Goal: Information Seeking & Learning: Learn about a topic

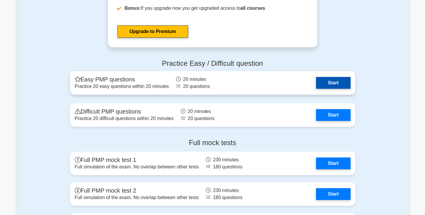
scroll to position [2164, 0]
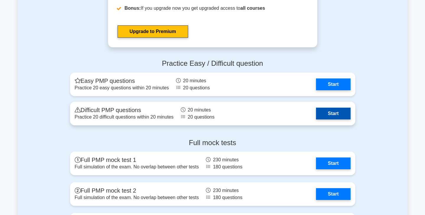
click at [336, 112] on link "Start" at bounding box center [333, 114] width 34 height 12
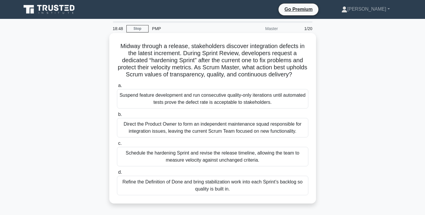
click at [262, 188] on div "Refine the Definition of Done and bring stabilization work into each Sprint’s b…" at bounding box center [212, 185] width 191 height 19
click at [117, 175] on input "d. Refine the Definition of Done and bring stabilization work into each Sprint’…" at bounding box center [117, 173] width 0 height 4
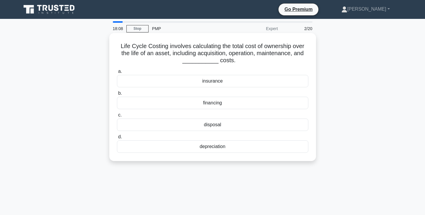
click at [252, 146] on div "depreciation" at bounding box center [212, 147] width 191 height 12
click at [117, 139] on input "d. depreciation" at bounding box center [117, 137] width 0 height 4
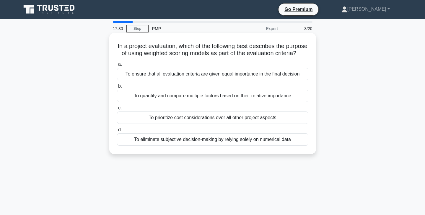
click at [275, 99] on div "To quantify and compare multiple factors based on their relative importance" at bounding box center [212, 96] width 191 height 12
click at [117, 88] on input "b. To quantify and compare multiple factors based on their relative importance" at bounding box center [117, 86] width 0 height 4
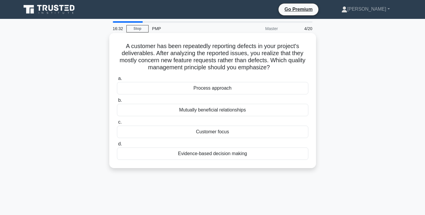
click at [250, 134] on div "Customer focus" at bounding box center [212, 132] width 191 height 12
click at [117, 124] on input "c. Customer focus" at bounding box center [117, 123] width 0 height 4
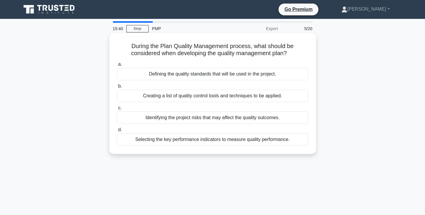
click at [267, 76] on div "Defining the quality standards that will be used in the project." at bounding box center [212, 74] width 191 height 12
click at [117, 66] on input "a. Defining the quality standards that will be used in the project." at bounding box center [117, 65] width 0 height 4
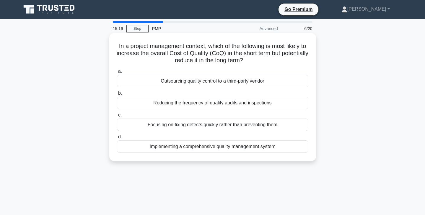
click at [252, 149] on div "Implementing a comprehensive quality management system" at bounding box center [212, 147] width 191 height 12
click at [117, 139] on input "d. Implementing a comprehensive quality management system" at bounding box center [117, 137] width 0 height 4
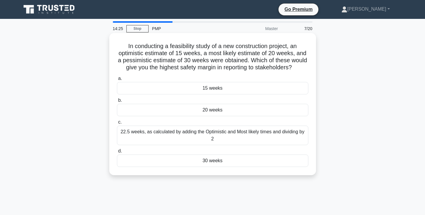
click at [261, 136] on div "22.5 weeks, as calculated by adding the Optimistic and Most likely times and di…" at bounding box center [212, 135] width 191 height 19
click at [117, 124] on input "c. 22.5 weeks, as calculated by adding the Optimistic and Most likely times and…" at bounding box center [117, 123] width 0 height 4
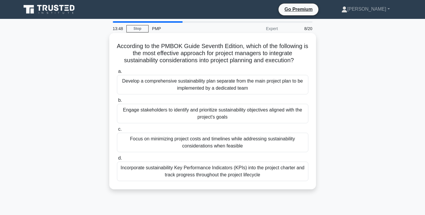
click at [270, 115] on div "Engage stakeholders to identify and prioritize sustainability objectives aligne…" at bounding box center [212, 113] width 191 height 19
click at [117, 102] on input "b. Engage stakeholders to identify and prioritize sustainability objectives ali…" at bounding box center [117, 101] width 0 height 4
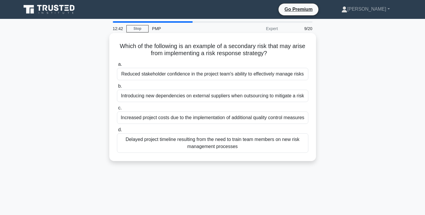
click at [243, 121] on div "Increased project costs due to the implementation of additional quality control…" at bounding box center [212, 118] width 191 height 12
click at [117, 110] on input "c. Increased project costs due to the implementation of additional quality cont…" at bounding box center [117, 108] width 0 height 4
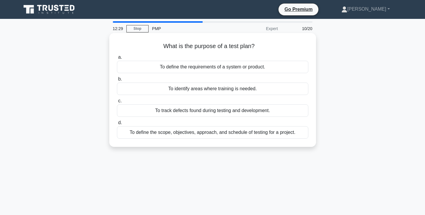
click at [237, 135] on div "To define the scope, objectives, approach, and schedule of testing for a projec…" at bounding box center [212, 132] width 191 height 12
click at [117, 125] on input "d. To define the scope, objectives, approach, and schedule of testing for a pro…" at bounding box center [117, 123] width 0 height 4
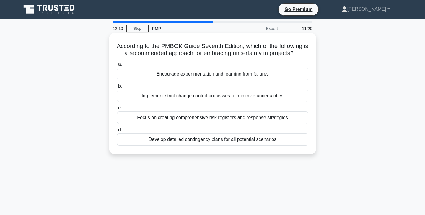
click at [252, 76] on div "Encourage experimentation and learning from failures" at bounding box center [212, 74] width 191 height 12
click at [117, 66] on input "a. Encourage experimentation and learning from failures" at bounding box center [117, 65] width 0 height 4
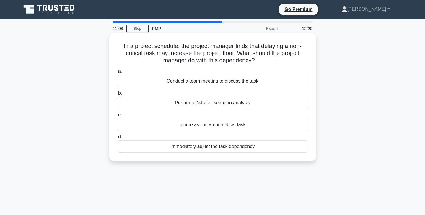
click at [255, 103] on div "Perform a 'what-if' scenario analysis" at bounding box center [212, 103] width 191 height 12
click at [117, 95] on input "b. Perform a 'what-if' scenario analysis" at bounding box center [117, 94] width 0 height 4
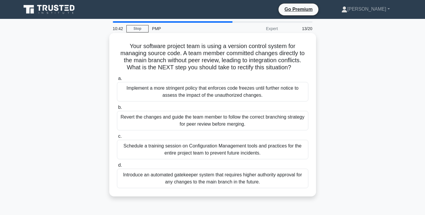
click at [274, 153] on div "Schedule a training session on Configuration Management tools and practices for…" at bounding box center [212, 149] width 191 height 19
click at [117, 139] on input "c. Schedule a training session on Configuration Management tools and practices …" at bounding box center [117, 137] width 0 height 4
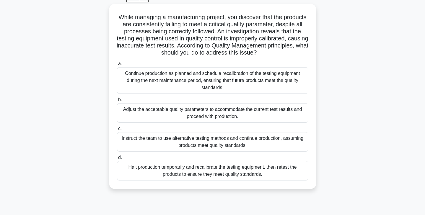
scroll to position [31, 0]
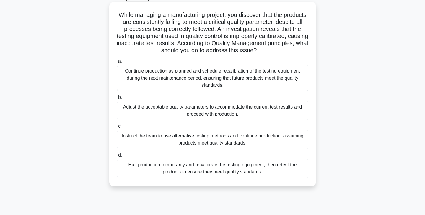
click at [264, 170] on div "Halt production temporarily and recalibrate the testing equipment, then retest …" at bounding box center [212, 168] width 191 height 19
click at [117, 157] on input "d. Halt production temporarily and recalibrate the testing equipment, then rete…" at bounding box center [117, 156] width 0 height 4
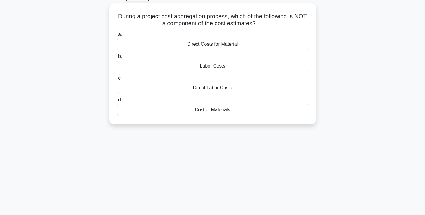
scroll to position [0, 0]
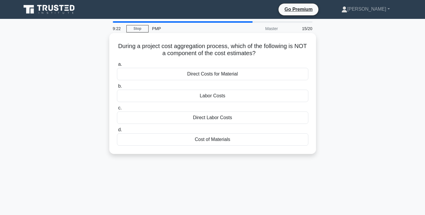
click at [237, 118] on div "Direct Labor Costs" at bounding box center [212, 118] width 191 height 12
click at [117, 110] on input "c. Direct Labor Costs" at bounding box center [117, 108] width 0 height 4
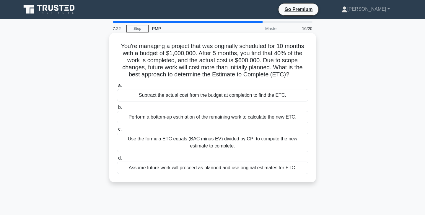
click at [276, 97] on div "Subtract the actual cost from the budget at completion to find the ETC." at bounding box center [212, 95] width 191 height 12
click at [117, 88] on input "a. Subtract the actual cost from the budget at completion to find the ETC." at bounding box center [117, 86] width 0 height 4
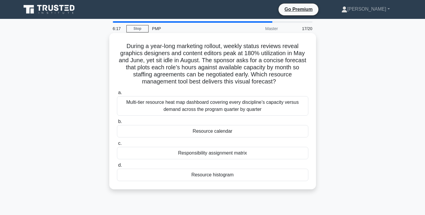
click at [280, 109] on div "Multi-tier resource heat map dashboard covering every discipline’s capacity ver…" at bounding box center [212, 105] width 191 height 19
click at [117, 95] on input "a. Multi-tier resource heat map dashboard covering every discipline’s capacity …" at bounding box center [117, 93] width 0 height 4
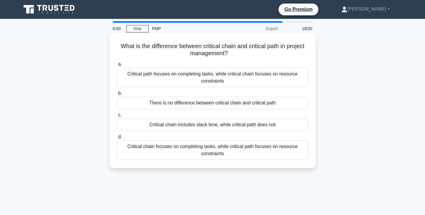
click at [262, 80] on div "Critical path focuses on completing tasks, while critical chain focuses on reso…" at bounding box center [212, 77] width 191 height 19
click at [117, 66] on input "a. Critical path focuses on completing tasks, while critical chain focuses on r…" at bounding box center [117, 65] width 0 height 4
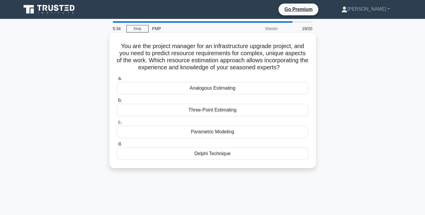
click at [239, 156] on div "Delphi Technique" at bounding box center [212, 154] width 191 height 12
click at [117, 146] on input "d. Delphi Technique" at bounding box center [117, 144] width 0 height 4
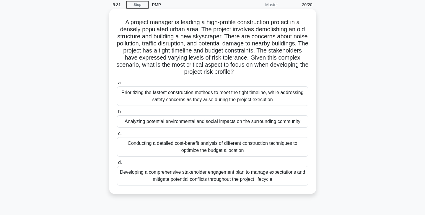
scroll to position [22, 0]
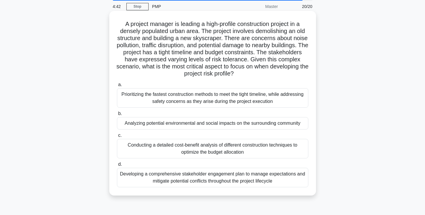
click at [280, 181] on div "Developing a comprehensive stakeholder engagement plan to manage expectations a…" at bounding box center [212, 177] width 191 height 19
click at [117, 167] on input "d. Developing a comprehensive stakeholder engagement plan to manage expectation…" at bounding box center [117, 165] width 0 height 4
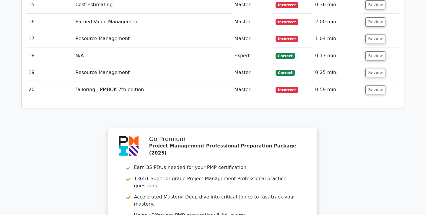
scroll to position [1152, 0]
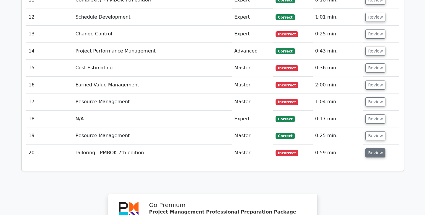
click at [374, 149] on button "Review" at bounding box center [375, 153] width 20 height 9
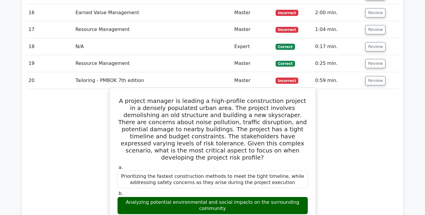
scroll to position [1229, 0]
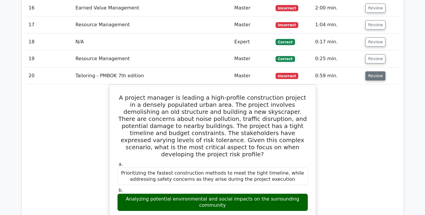
click at [375, 71] on button "Review" at bounding box center [375, 75] width 20 height 9
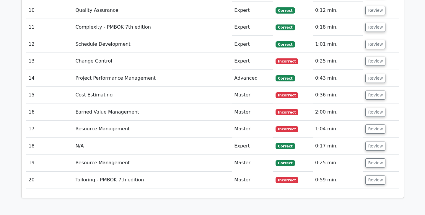
scroll to position [1123, 0]
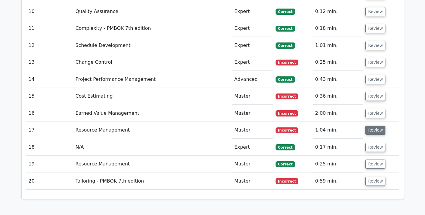
click at [373, 126] on button "Review" at bounding box center [375, 130] width 20 height 9
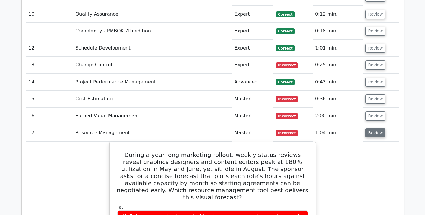
scroll to position [1119, 0]
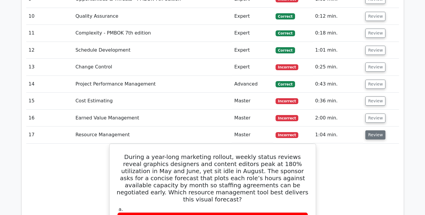
click at [374, 131] on button "Review" at bounding box center [375, 135] width 20 height 9
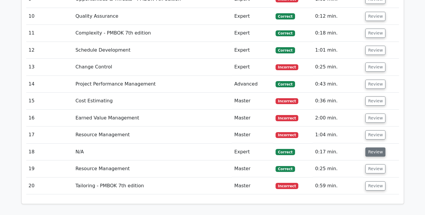
click at [373, 148] on button "Review" at bounding box center [375, 152] width 20 height 9
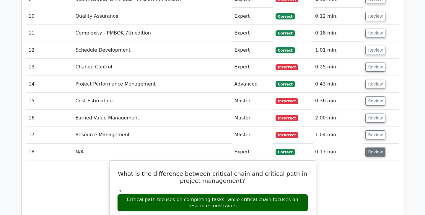
click at [373, 148] on button "Review" at bounding box center [375, 152] width 20 height 9
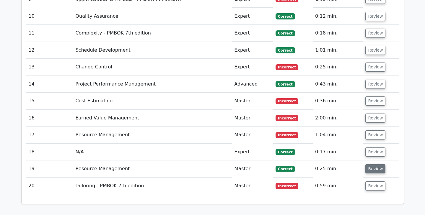
click at [374, 165] on button "Review" at bounding box center [375, 169] width 20 height 9
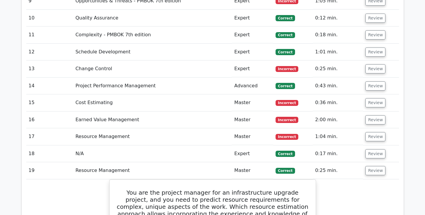
scroll to position [1116, 0]
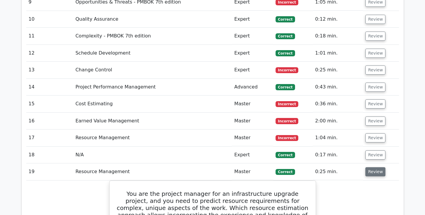
click at [374, 167] on button "Review" at bounding box center [375, 171] width 20 height 9
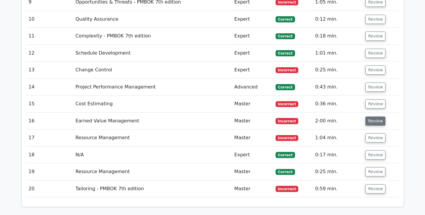
click at [373, 117] on button "Review" at bounding box center [375, 121] width 20 height 9
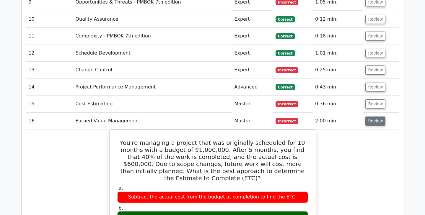
click at [370, 117] on button "Review" at bounding box center [375, 121] width 20 height 9
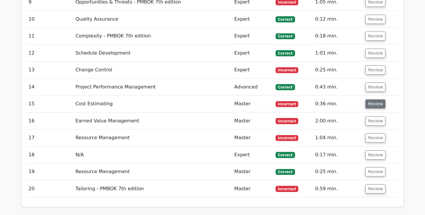
click at [373, 100] on button "Review" at bounding box center [375, 104] width 20 height 9
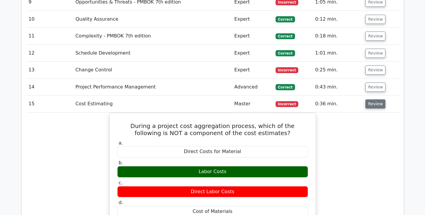
click at [373, 100] on button "Review" at bounding box center [375, 104] width 20 height 9
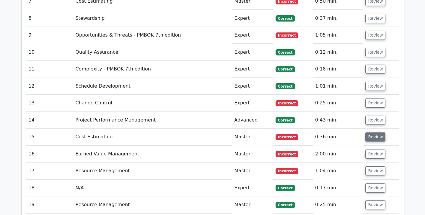
scroll to position [1081, 0]
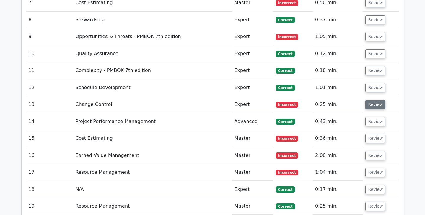
click at [374, 100] on button "Review" at bounding box center [375, 104] width 20 height 9
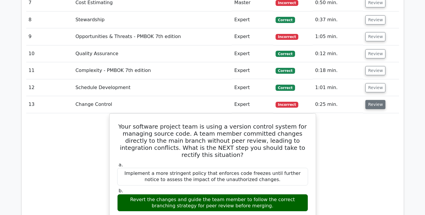
click at [371, 100] on button "Review" at bounding box center [375, 104] width 20 height 9
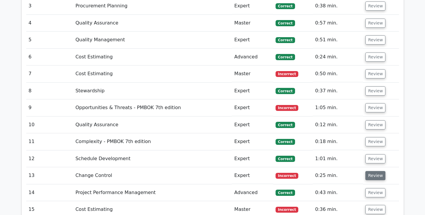
scroll to position [1006, 0]
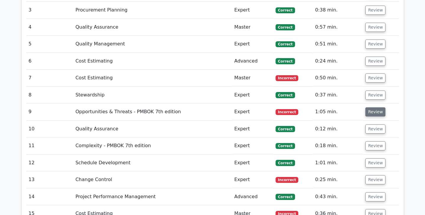
click at [374, 108] on button "Review" at bounding box center [375, 112] width 20 height 9
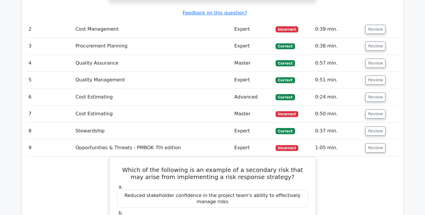
scroll to position [968, 0]
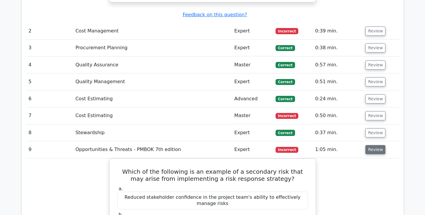
click at [372, 145] on button "Review" at bounding box center [375, 149] width 20 height 9
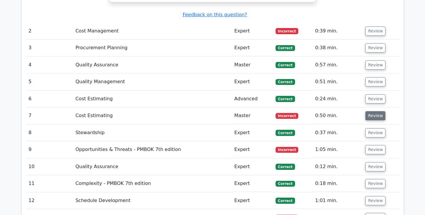
click at [373, 111] on button "Review" at bounding box center [375, 115] width 20 height 9
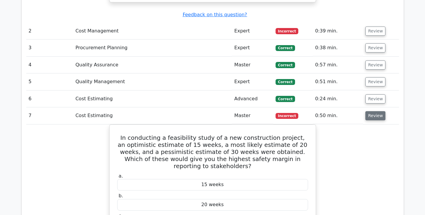
click at [372, 111] on button "Review" at bounding box center [375, 115] width 20 height 9
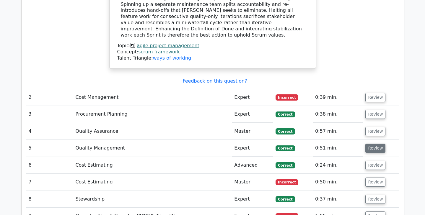
scroll to position [896, 0]
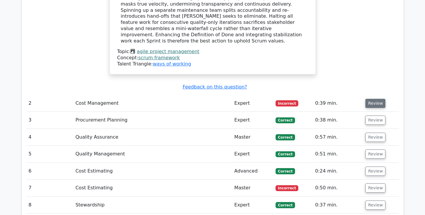
click at [376, 99] on button "Review" at bounding box center [375, 103] width 20 height 9
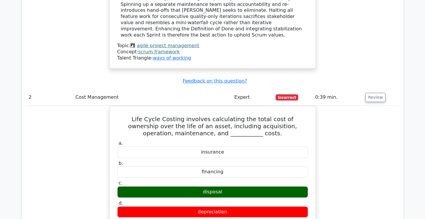
scroll to position [1664, 0]
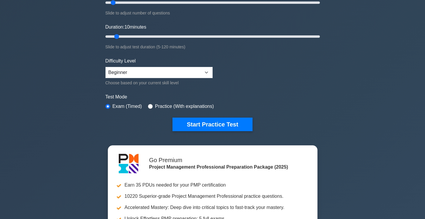
scroll to position [92, 0]
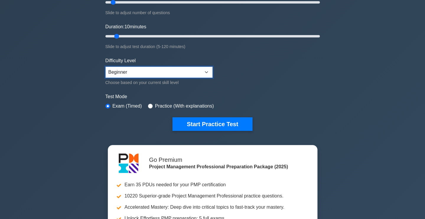
select select "intermediate"
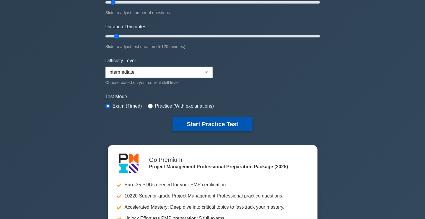
click at [223, 123] on button "Start Practice Test" at bounding box center [212, 125] width 80 height 14
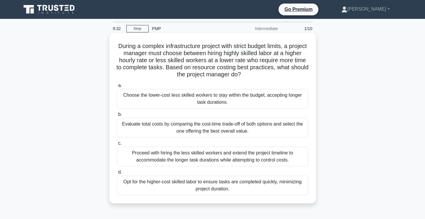
click at [256, 130] on div "Evaluate total costs by comparing the cost-time trade-off of both options and s…" at bounding box center [212, 127] width 191 height 19
click at [117, 117] on input "b. Evaluate total costs by comparing the cost-time trade-off of both options an…" at bounding box center [117, 115] width 0 height 4
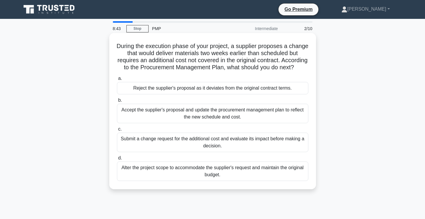
click at [258, 146] on div "Submit a change request for the additional cost and evaluate its impact before …" at bounding box center [212, 142] width 191 height 19
click at [117, 131] on input "c. Submit a change request for the additional cost and evaluate its impact befo…" at bounding box center [117, 130] width 0 height 4
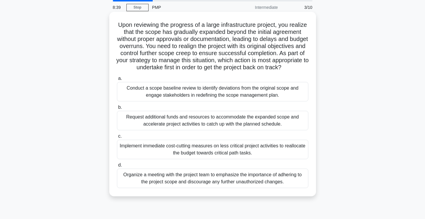
scroll to position [21, 0]
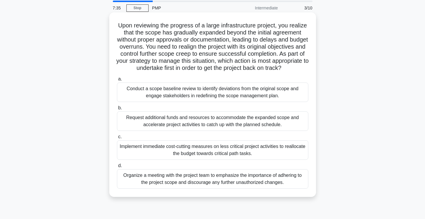
click at [290, 95] on div "Conduct a scope baseline review to identify deviations from the original scope …" at bounding box center [212, 92] width 191 height 19
click at [117, 81] on input "a. Conduct a scope baseline review to identify deviations from the original sco…" at bounding box center [117, 79] width 0 height 4
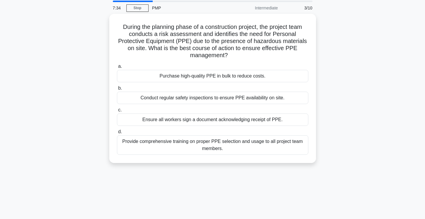
scroll to position [0, 0]
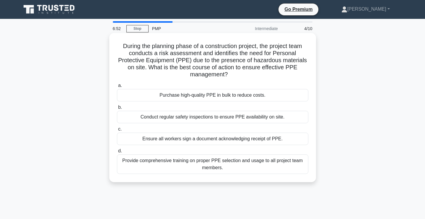
click at [270, 164] on div "Provide comprehensive training on proper PPE selection and usage to all project…" at bounding box center [212, 164] width 191 height 19
click at [117, 153] on input "d. Provide comprehensive training on proper PPE selection and usage to all proj…" at bounding box center [117, 151] width 0 height 4
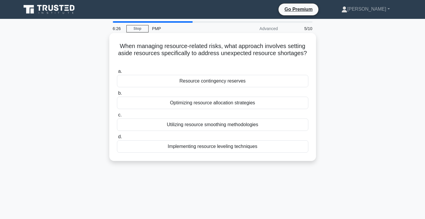
click at [276, 83] on div "Resource contingency reserves" at bounding box center [212, 81] width 191 height 12
click at [117, 74] on input "a. Resource contingency reserves" at bounding box center [117, 72] width 0 height 4
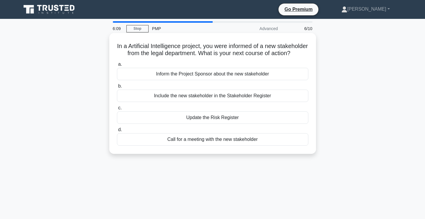
click at [274, 102] on div "Include the new stakeholder in the Stakeholder Register" at bounding box center [212, 96] width 191 height 12
click at [117, 88] on input "b. Include the new stakeholder in the Stakeholder Register" at bounding box center [117, 86] width 0 height 4
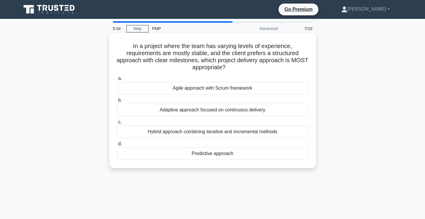
click at [250, 152] on div "Predictive approach" at bounding box center [212, 154] width 191 height 12
click at [117, 146] on input "d. Predictive approach" at bounding box center [117, 144] width 0 height 4
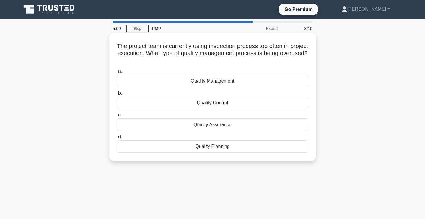
click at [255, 104] on div "Quality Control" at bounding box center [212, 103] width 191 height 12
click at [117, 95] on input "b. Quality Control" at bounding box center [117, 94] width 0 height 4
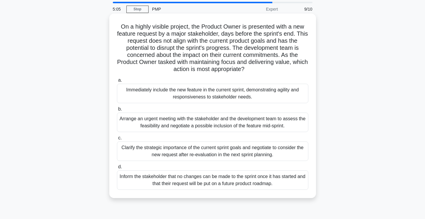
scroll to position [19, 0]
click at [287, 123] on div "Arrange an urgent meeting with the stakeholder and the development team to asse…" at bounding box center [212, 122] width 191 height 19
click at [117, 111] on input "b. Arrange an urgent meeting with the stakeholder and the development team to a…" at bounding box center [117, 110] width 0 height 4
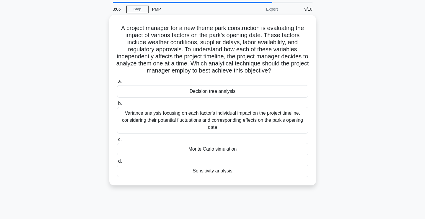
scroll to position [0, 0]
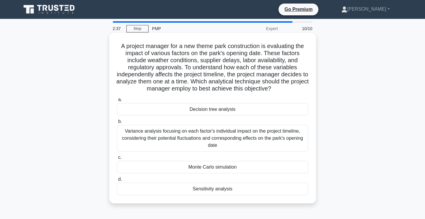
click at [266, 147] on div "Variance analysis focusing on each factor's individual impact on the project ti…" at bounding box center [212, 138] width 191 height 27
click at [117, 124] on input "b. Variance analysis focusing on each factor's individual impact on the project…" at bounding box center [117, 122] width 0 height 4
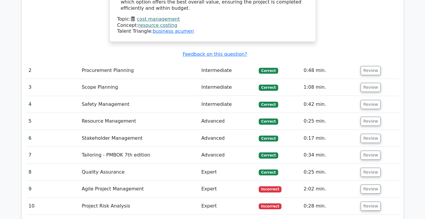
scroll to position [814, 0]
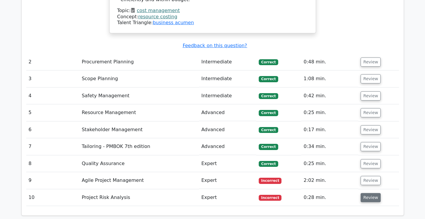
click at [369, 193] on button "Review" at bounding box center [371, 197] width 20 height 9
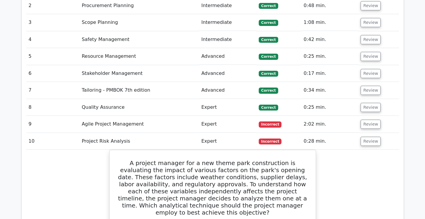
scroll to position [870, 0]
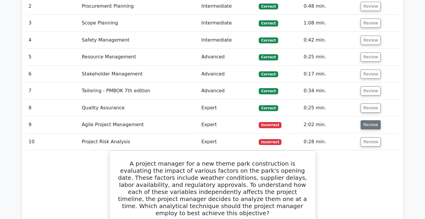
click at [370, 121] on button "Review" at bounding box center [371, 125] width 20 height 9
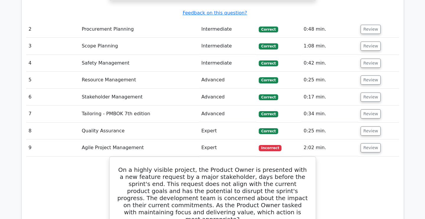
scroll to position [801, 0]
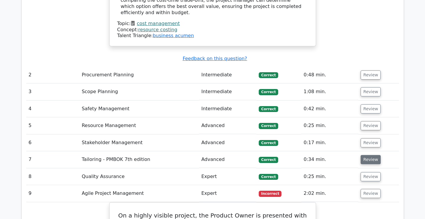
click at [367, 155] on button "Review" at bounding box center [371, 159] width 20 height 9
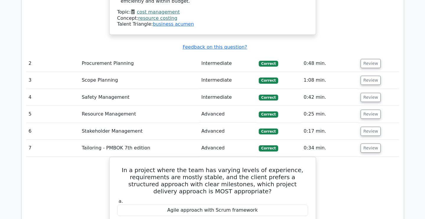
scroll to position [812, 0]
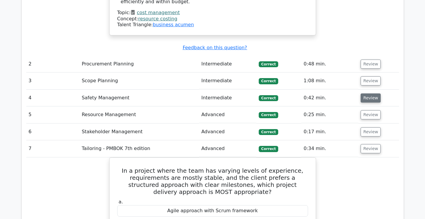
click at [370, 94] on button "Review" at bounding box center [371, 98] width 20 height 9
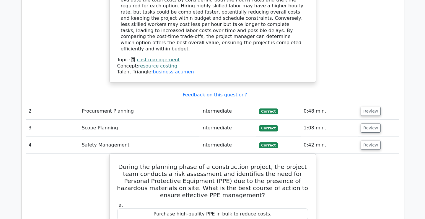
scroll to position [762, 0]
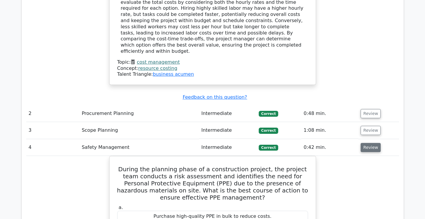
click at [367, 143] on button "Review" at bounding box center [371, 147] width 20 height 9
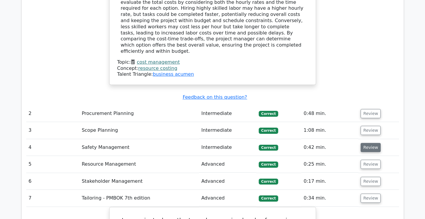
click at [367, 143] on button "Review" at bounding box center [371, 147] width 20 height 9
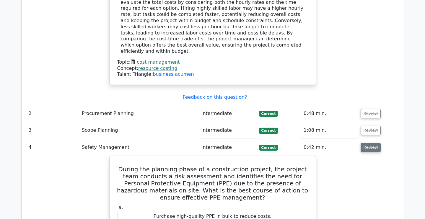
click at [367, 143] on button "Review" at bounding box center [371, 147] width 20 height 9
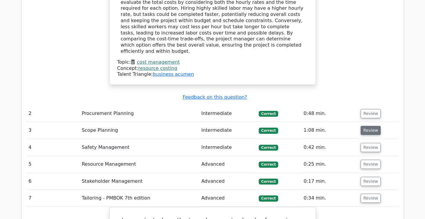
click at [369, 126] on button "Review" at bounding box center [371, 130] width 20 height 9
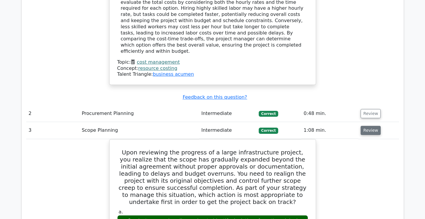
click at [369, 126] on button "Review" at bounding box center [371, 130] width 20 height 9
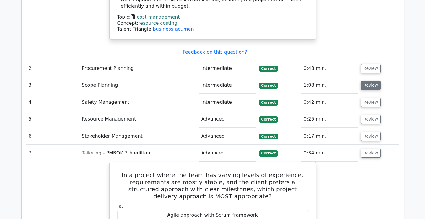
scroll to position [809, 0]
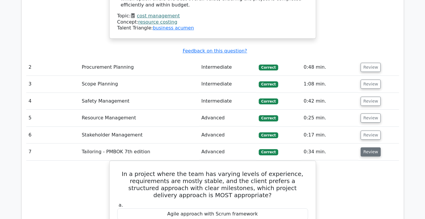
click at [368, 148] on button "Review" at bounding box center [371, 152] width 20 height 9
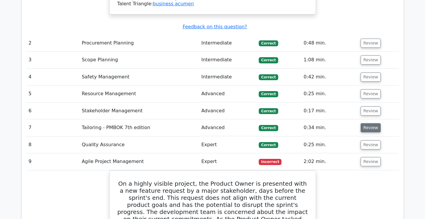
scroll to position [836, 0]
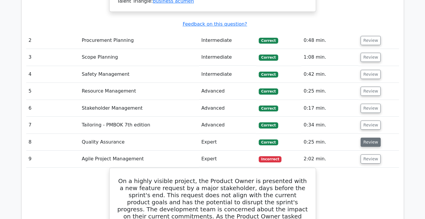
click at [372, 138] on button "Review" at bounding box center [371, 142] width 20 height 9
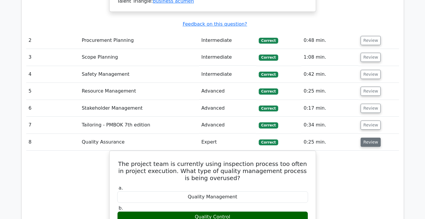
click at [372, 138] on button "Review" at bounding box center [371, 142] width 20 height 9
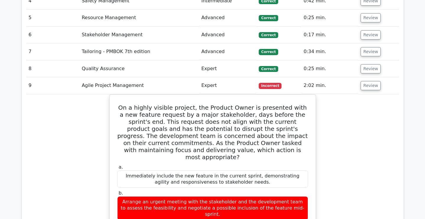
scroll to position [909, 0]
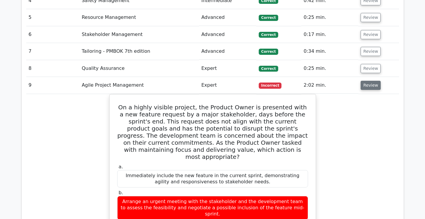
click at [371, 81] on button "Review" at bounding box center [371, 85] width 20 height 9
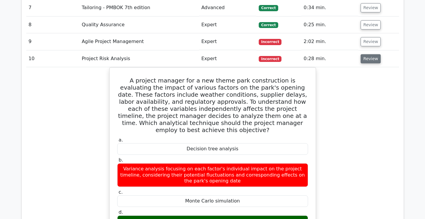
scroll to position [962, 0]
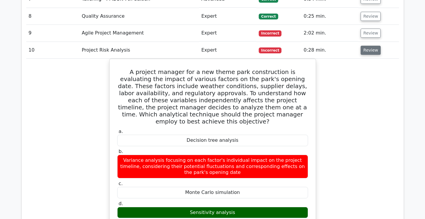
click at [368, 46] on button "Review" at bounding box center [371, 50] width 20 height 9
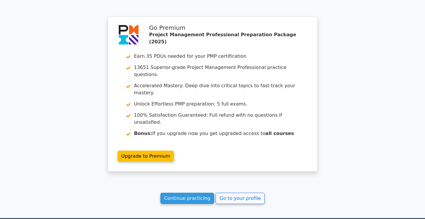
scroll to position [1038, 0]
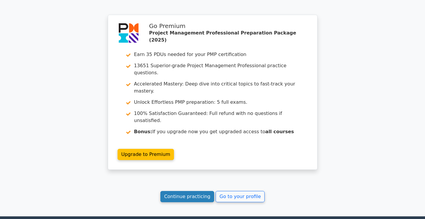
click at [199, 191] on link "Continue practicing" at bounding box center [187, 196] width 54 height 11
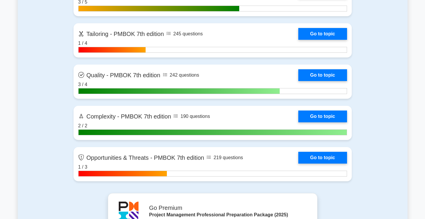
scroll to position [1890, 0]
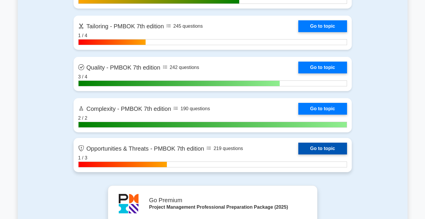
click at [306, 147] on link "Go to topic" at bounding box center [322, 149] width 48 height 12
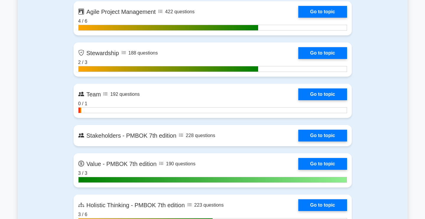
scroll to position [1627, 0]
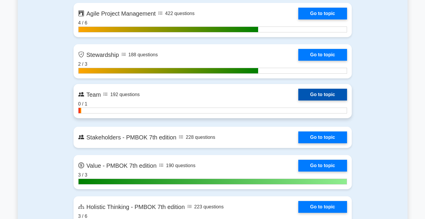
click at [318, 94] on link "Go to topic" at bounding box center [322, 95] width 48 height 12
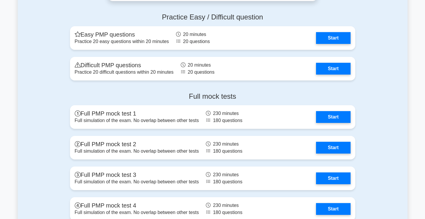
scroll to position [2211, 0]
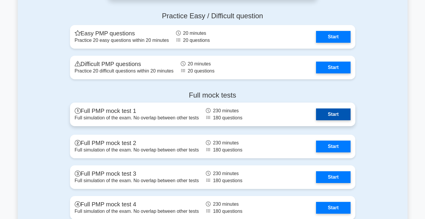
click at [327, 115] on link "Start" at bounding box center [333, 115] width 34 height 12
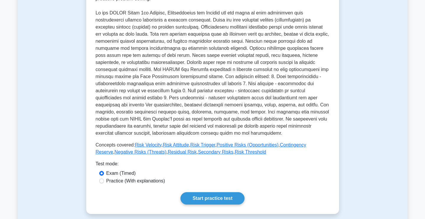
scroll to position [144, 0]
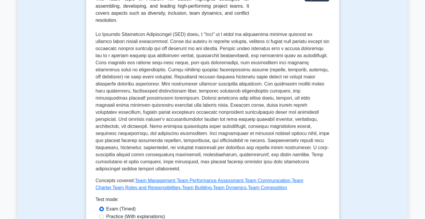
scroll to position [117, 0]
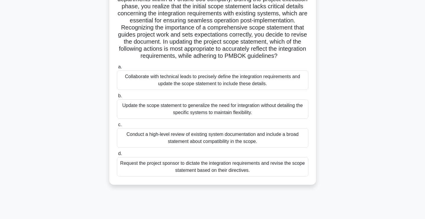
scroll to position [62, 0]
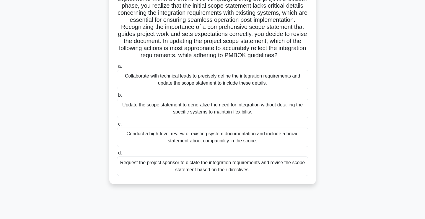
click at [279, 76] on div "Collaborate with technical leads to precisely define the integration requiremen…" at bounding box center [212, 79] width 191 height 19
click at [117, 69] on input "a. Collaborate with technical leads to precisely define the integration require…" at bounding box center [117, 67] width 0 height 4
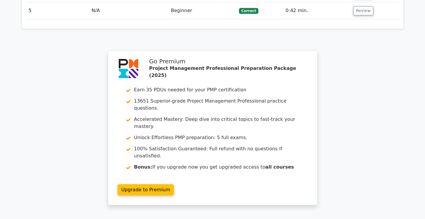
scroll to position [919, 0]
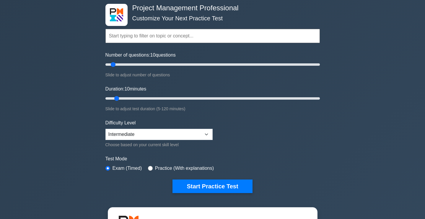
scroll to position [32, 0]
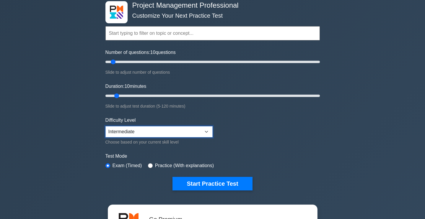
select select "expert"
click at [190, 166] on label "Practice (With explanations)" at bounding box center [184, 165] width 59 height 7
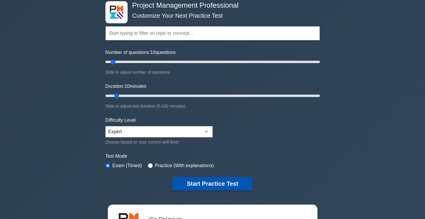
click at [201, 182] on button "Start Practice Test" at bounding box center [212, 184] width 80 height 14
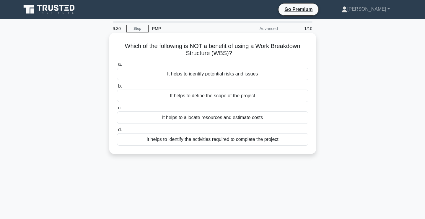
click at [231, 97] on div "It helps to define the scope of the project" at bounding box center [212, 96] width 191 height 12
click at [117, 88] on input "b. It helps to define the scope of the project" at bounding box center [117, 86] width 0 height 4
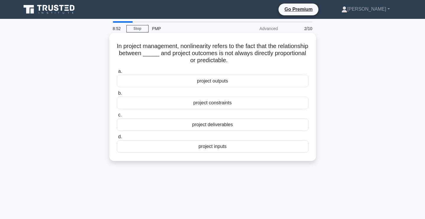
click at [224, 149] on div "project inputs" at bounding box center [212, 147] width 191 height 12
click at [117, 139] on input "d. project inputs" at bounding box center [117, 137] width 0 height 4
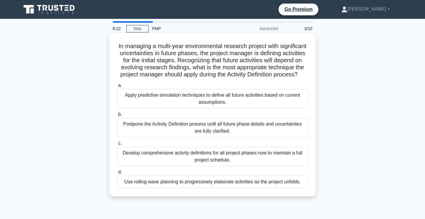
click at [204, 185] on div "Use rolling wave planning to progressively elaborate activities as the project …" at bounding box center [212, 182] width 191 height 12
click at [117, 175] on input "d. Use rolling wave planning to progressively elaborate activities as the proje…" at bounding box center [117, 173] width 0 height 4
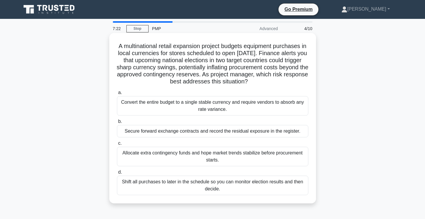
click at [257, 136] on div "Secure forward exchange contracts and record the residual exposure in the regis…" at bounding box center [212, 131] width 191 height 12
click at [117, 124] on input "b. Secure forward exchange contracts and record the residual exposure in the re…" at bounding box center [117, 122] width 0 height 4
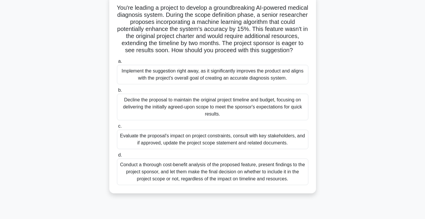
scroll to position [40, 0]
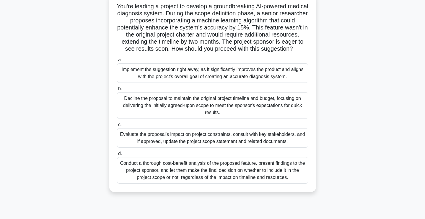
click at [229, 140] on div "Evaluate the proposal's impact on project constraints, consult with key stakeho…" at bounding box center [212, 137] width 191 height 19
click at [117, 127] on input "c. Evaluate the proposal's impact on project constraints, consult with key stak…" at bounding box center [117, 125] width 0 height 4
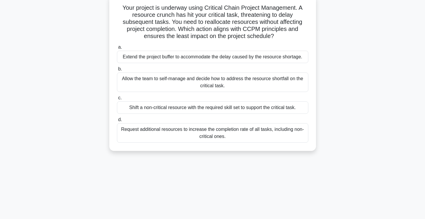
scroll to position [0, 0]
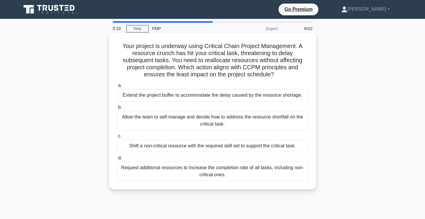
click at [263, 125] on div "Allow the team to self-manage and decide how to address the resource shortfall …" at bounding box center [212, 120] width 191 height 19
click at [117, 110] on input "b. Allow the team to self-manage and decide how to address the resource shortfa…" at bounding box center [117, 108] width 0 height 4
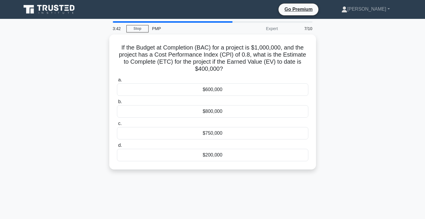
click at [226, 92] on div "$600,000" at bounding box center [212, 90] width 191 height 12
click at [117, 82] on input "a. $600,000" at bounding box center [117, 80] width 0 height 4
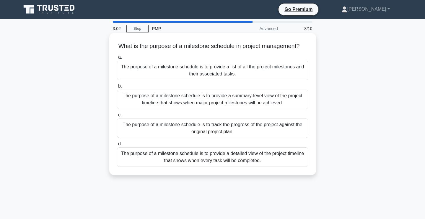
click at [252, 102] on div "The purpose of a milestone schedule is to provide a summary-level view of the p…" at bounding box center [212, 99] width 191 height 19
click at [117, 88] on input "b. The purpose of a milestone schedule is to provide a summary-level view of th…" at bounding box center [117, 86] width 0 height 4
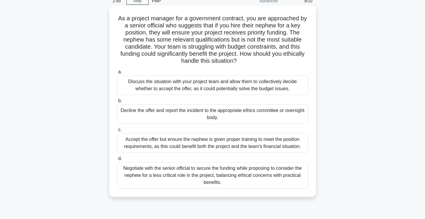
scroll to position [30, 0]
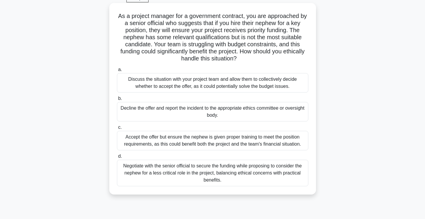
click at [284, 117] on div "Decline the offer and report the incident to the appropriate ethics committee o…" at bounding box center [212, 111] width 191 height 19
click at [117, 101] on input "b. Decline the offer and report the incident to the appropriate ethics committe…" at bounding box center [117, 99] width 0 height 4
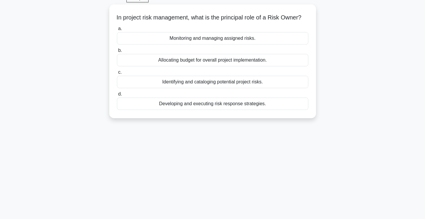
scroll to position [0, 0]
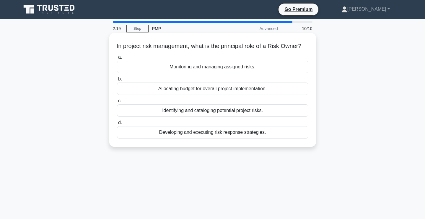
click at [257, 73] on div "Monitoring and managing assigned risks." at bounding box center [212, 67] width 191 height 12
click at [117, 59] on input "a. Monitoring and managing assigned risks." at bounding box center [117, 58] width 0 height 4
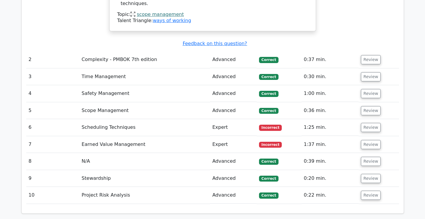
scroll to position [715, 0]
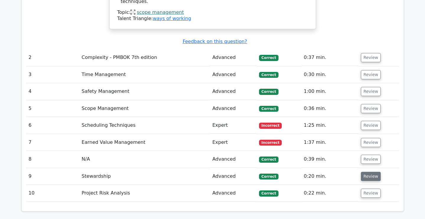
click at [371, 172] on button "Review" at bounding box center [371, 176] width 20 height 9
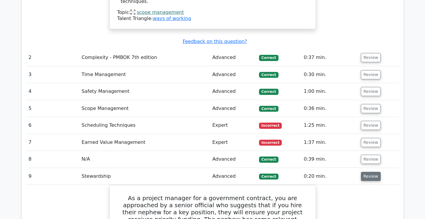
click at [371, 172] on button "Review" at bounding box center [371, 176] width 20 height 9
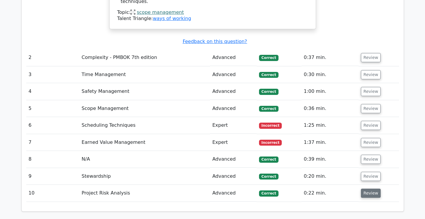
click at [370, 189] on button "Review" at bounding box center [371, 193] width 20 height 9
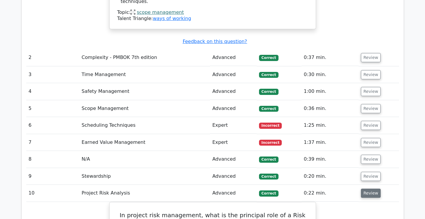
click at [370, 189] on button "Review" at bounding box center [371, 193] width 20 height 9
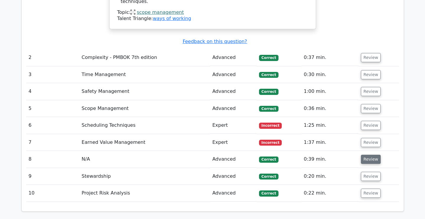
click at [370, 155] on button "Review" at bounding box center [371, 159] width 20 height 9
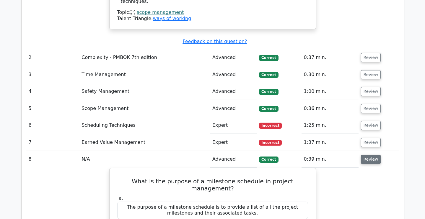
click at [370, 155] on button "Review" at bounding box center [371, 159] width 20 height 9
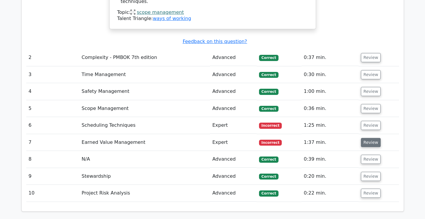
click at [366, 138] on button "Review" at bounding box center [371, 142] width 20 height 9
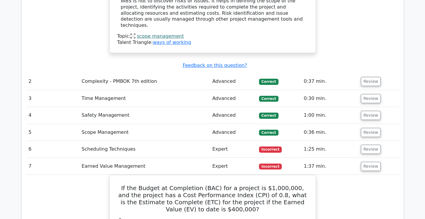
scroll to position [689, 0]
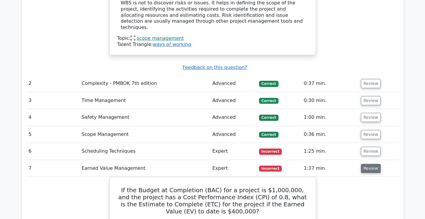
click at [370, 164] on button "Review" at bounding box center [371, 168] width 20 height 9
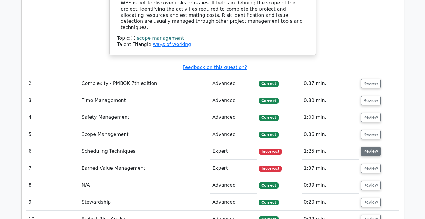
click at [368, 147] on button "Review" at bounding box center [371, 151] width 20 height 9
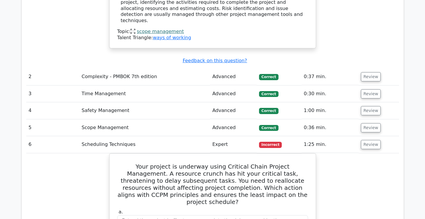
scroll to position [694, 0]
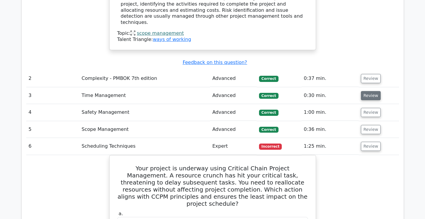
click at [370, 91] on button "Review" at bounding box center [371, 95] width 20 height 9
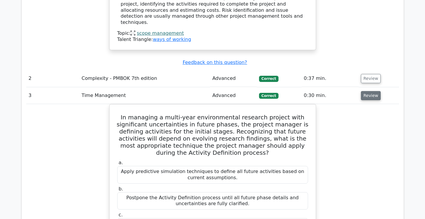
click at [370, 91] on button "Review" at bounding box center [371, 95] width 20 height 9
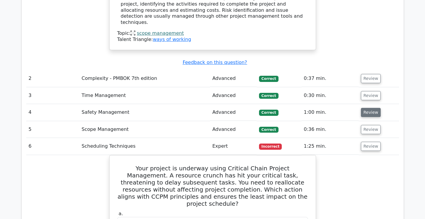
click at [365, 108] on button "Review" at bounding box center [371, 112] width 20 height 9
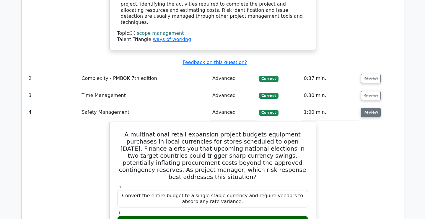
click at [365, 108] on button "Review" at bounding box center [371, 112] width 20 height 9
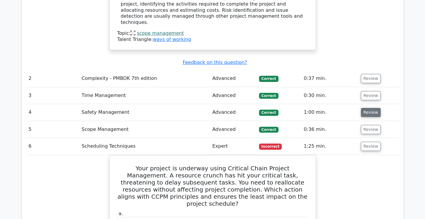
click at [369, 108] on button "Review" at bounding box center [371, 112] width 20 height 9
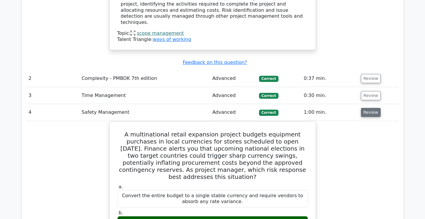
click at [369, 108] on button "Review" at bounding box center [371, 112] width 20 height 9
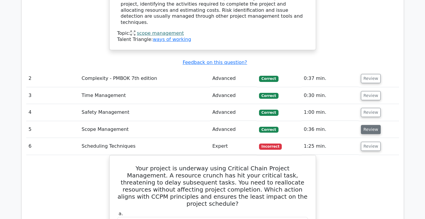
click at [371, 125] on button "Review" at bounding box center [371, 129] width 20 height 9
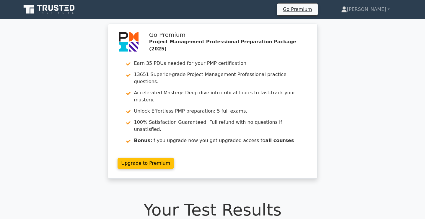
scroll to position [0, 0]
